Goal: Task Accomplishment & Management: Manage account settings

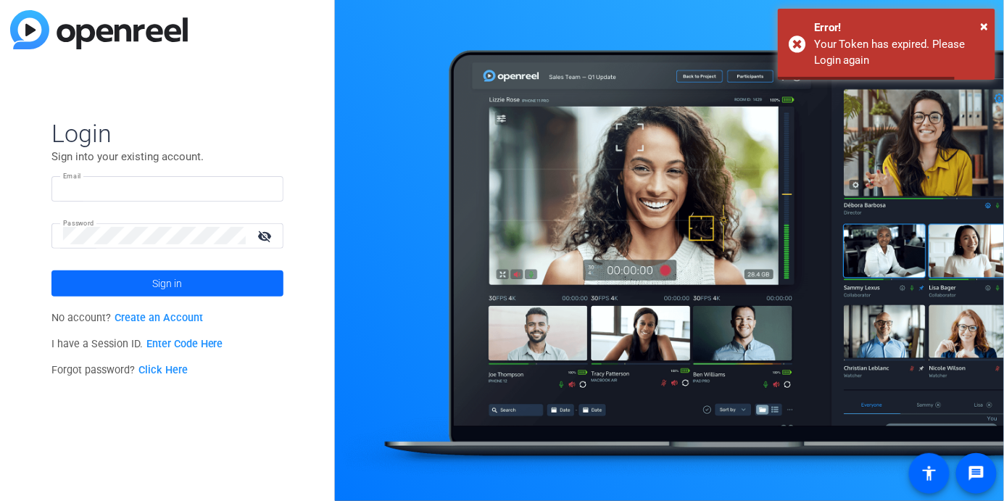
type input "[PERSON_NAME][EMAIL_ADDRESS][DOMAIN_NAME]"
click at [150, 286] on span at bounding box center [167, 283] width 232 height 35
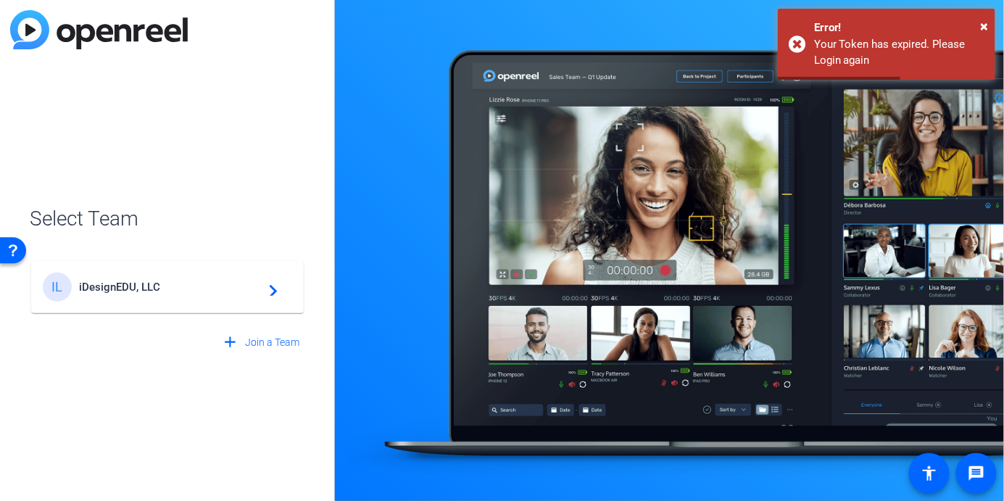
click at [151, 286] on span "iDesignEDU, LLC" at bounding box center [169, 286] width 181 height 13
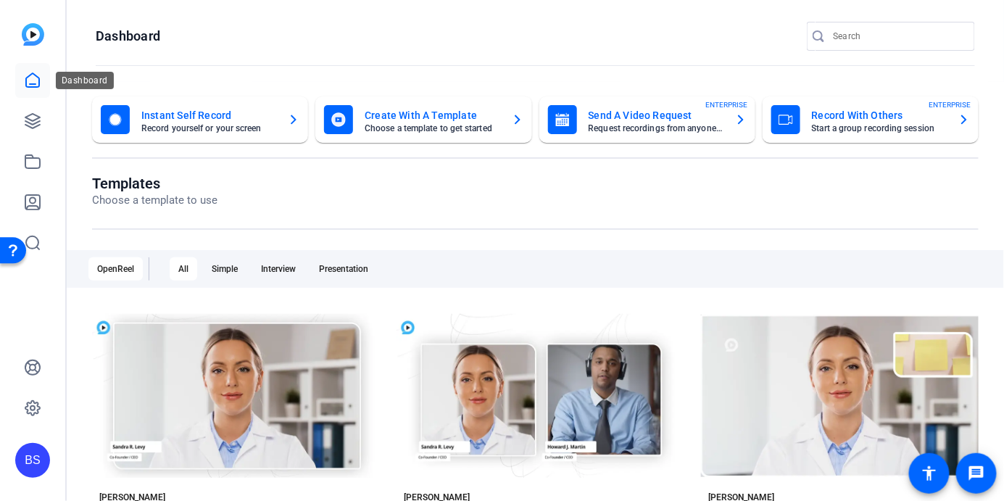
click at [28, 82] on icon at bounding box center [32, 80] width 17 height 17
click at [31, 122] on icon at bounding box center [32, 120] width 17 height 17
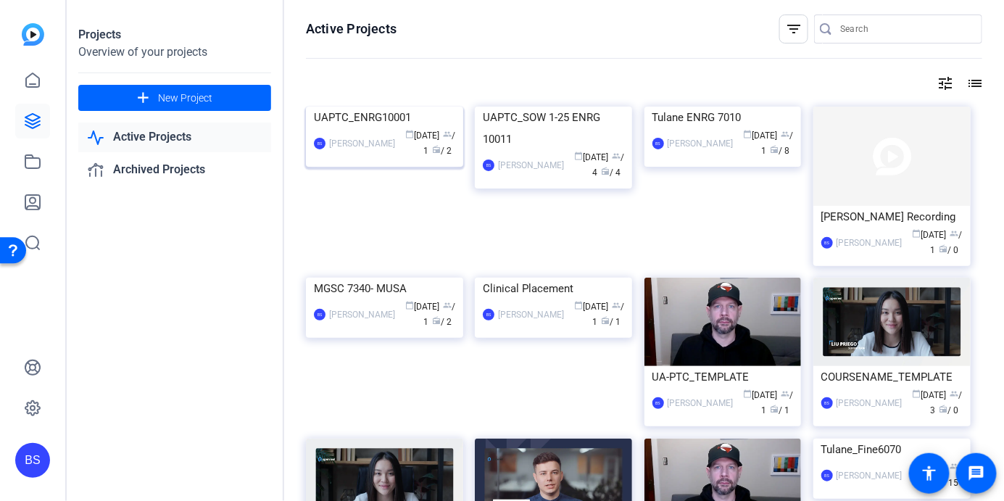
click at [415, 107] on img at bounding box center [384, 107] width 157 height 0
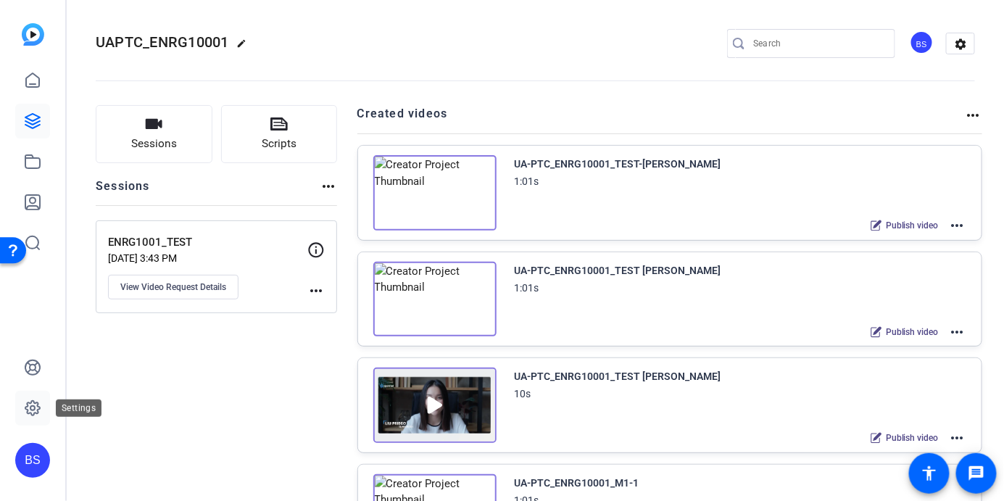
click at [33, 412] on icon at bounding box center [32, 408] width 14 height 14
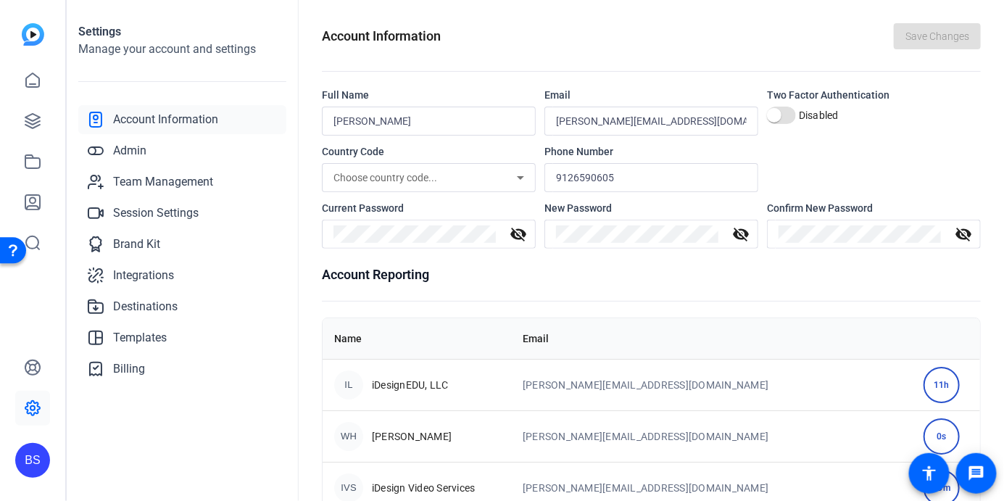
click at [28, 408] on icon at bounding box center [32, 407] width 17 height 17
click at [170, 186] on span "Team Management" at bounding box center [163, 181] width 100 height 17
